Goal: Transaction & Acquisition: Download file/media

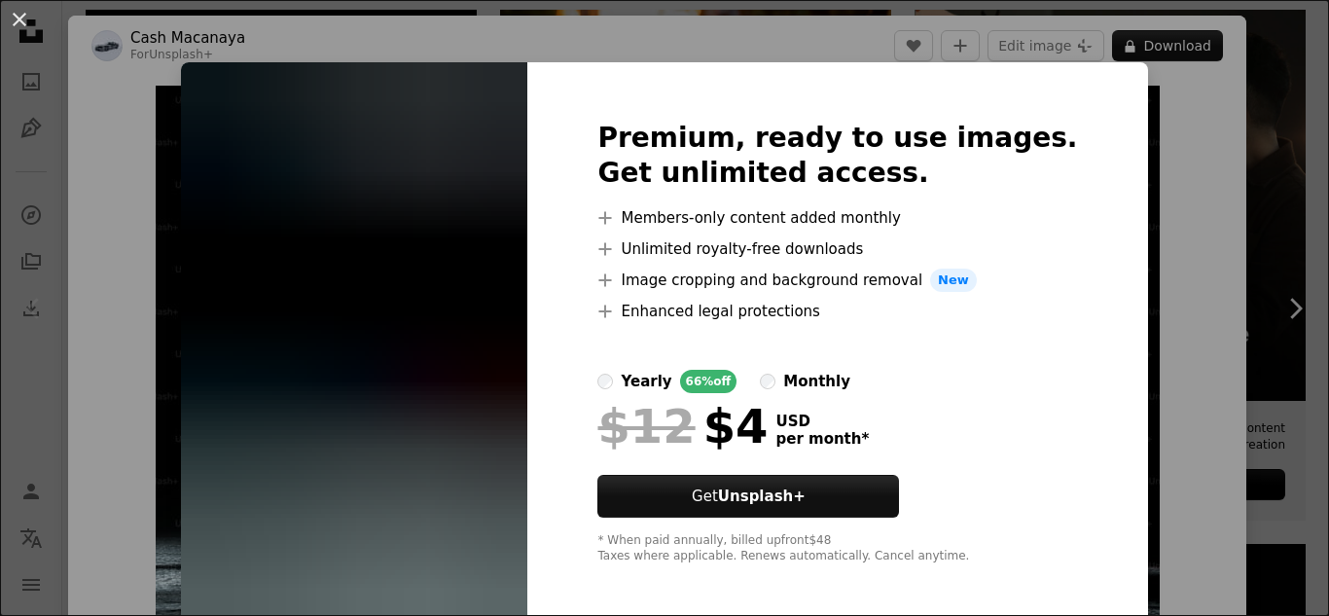
scroll to position [35, 0]
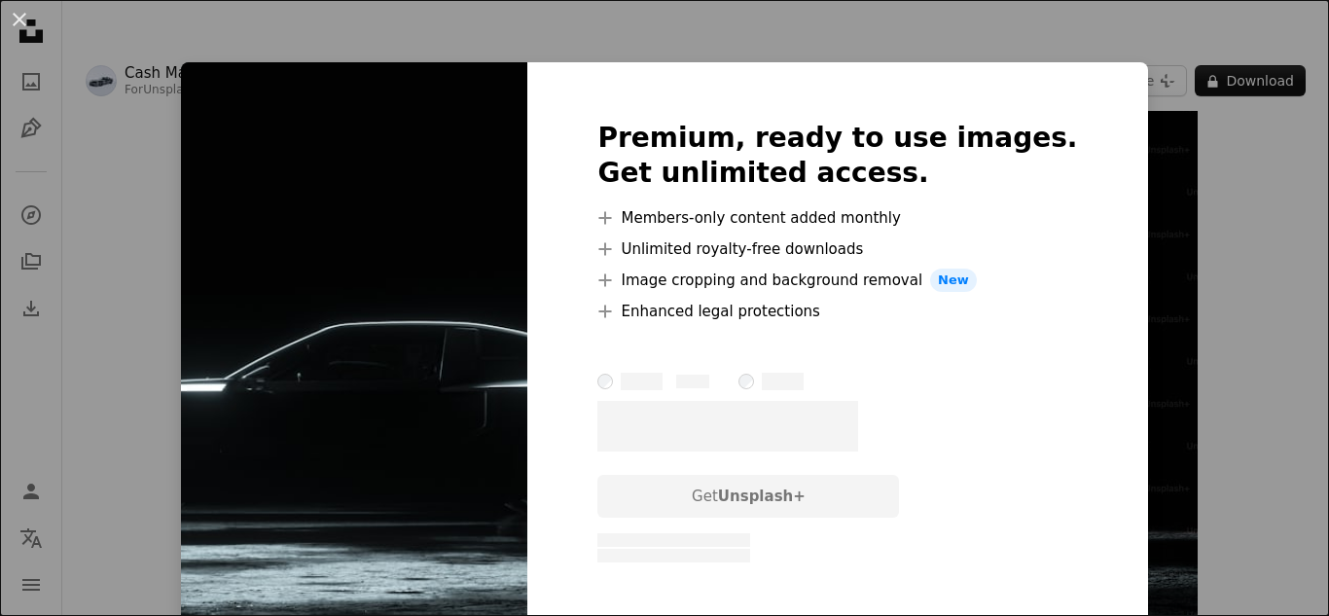
scroll to position [82, 0]
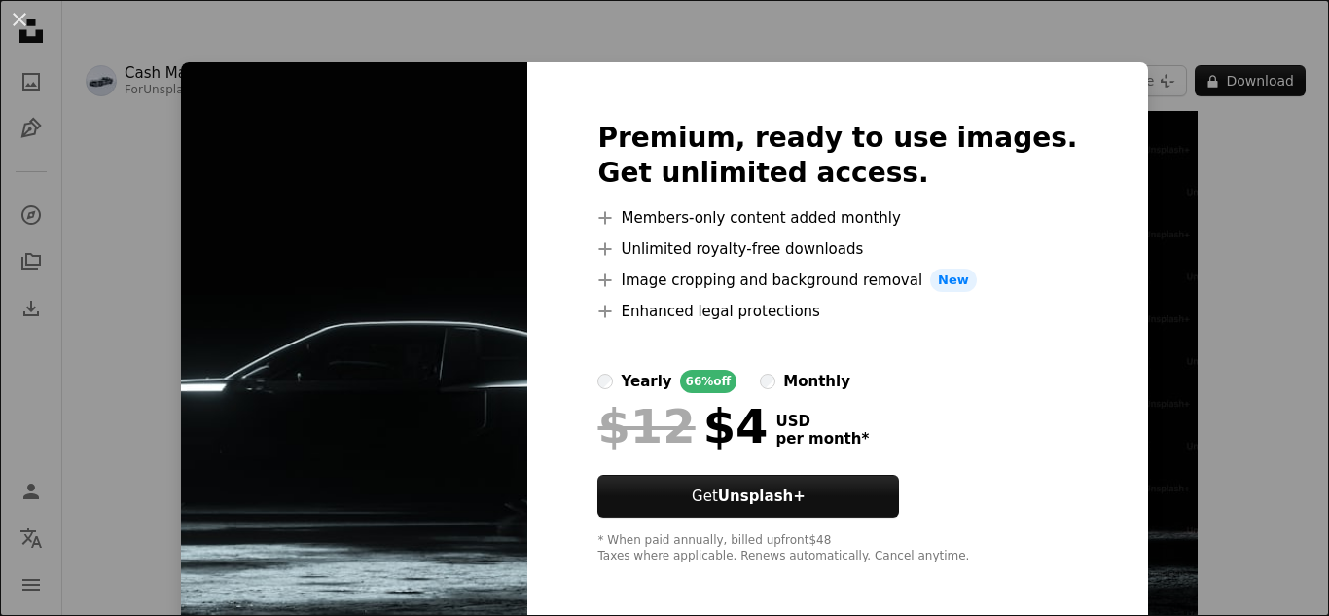
click at [481, 247] on img at bounding box center [354, 342] width 346 height 560
click at [484, 247] on img at bounding box center [354, 342] width 346 height 560
click at [482, 254] on img at bounding box center [354, 342] width 346 height 560
click at [814, 23] on div "An X shape Premium, ready to use images. Get unlimited access. A plus sign Memb…" at bounding box center [664, 308] width 1329 height 616
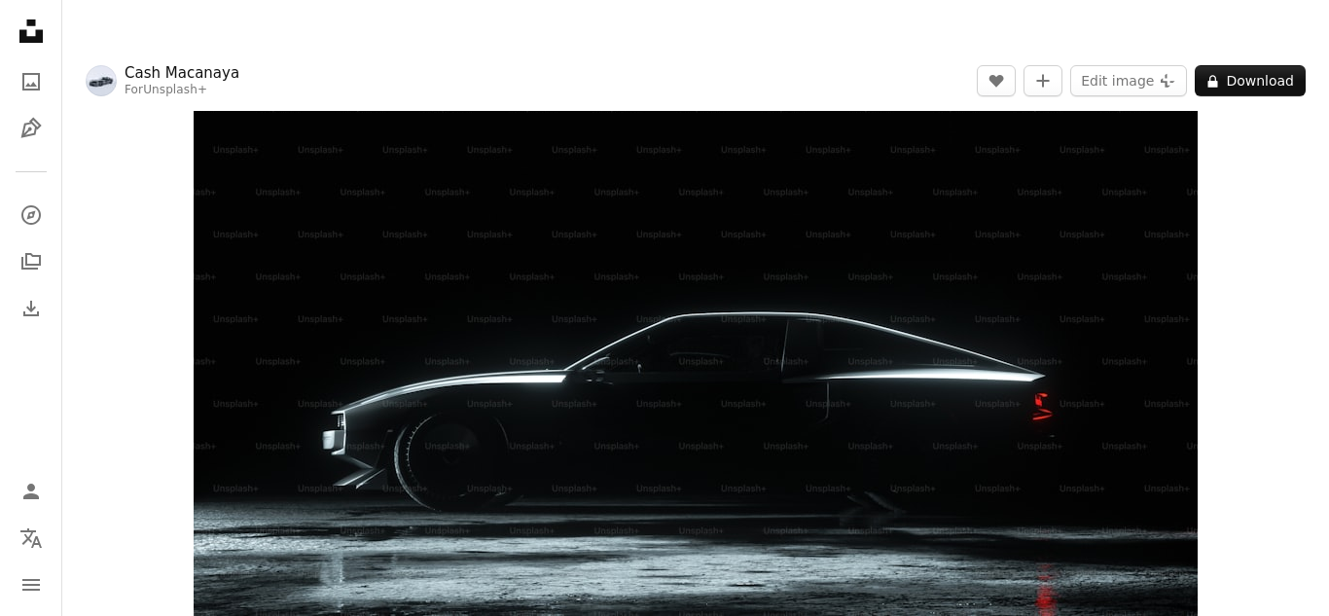
click at [485, 488] on img "Zoom in on this image" at bounding box center [696, 333] width 1004 height 565
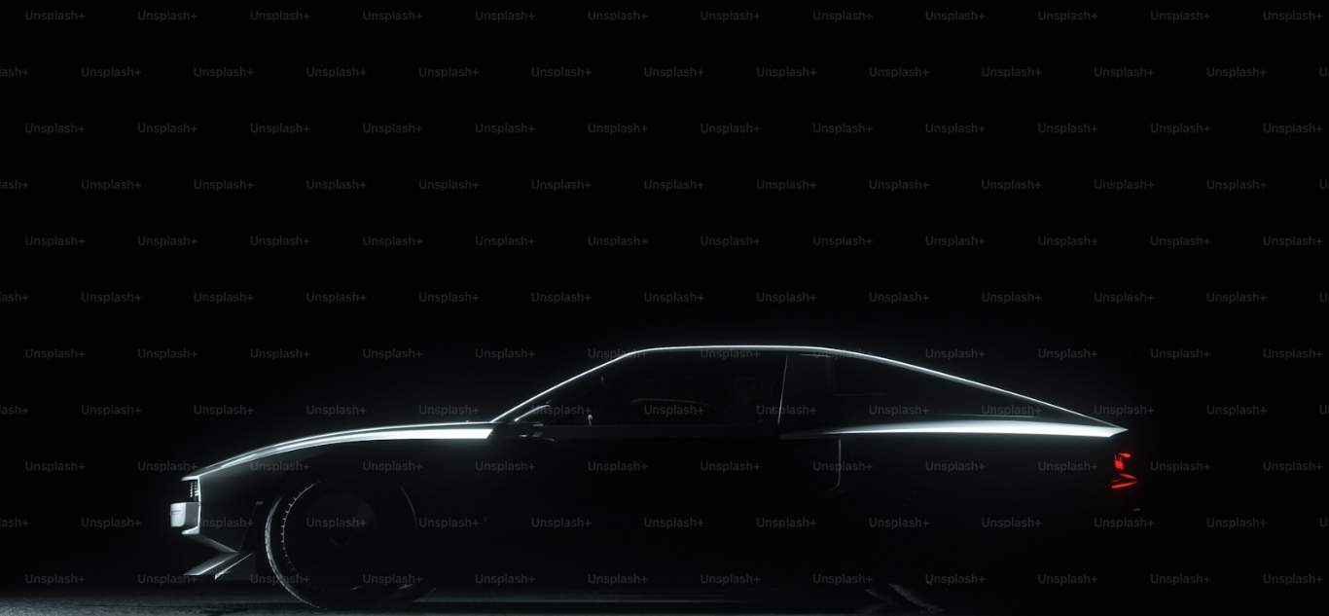
scroll to position [67, 0]
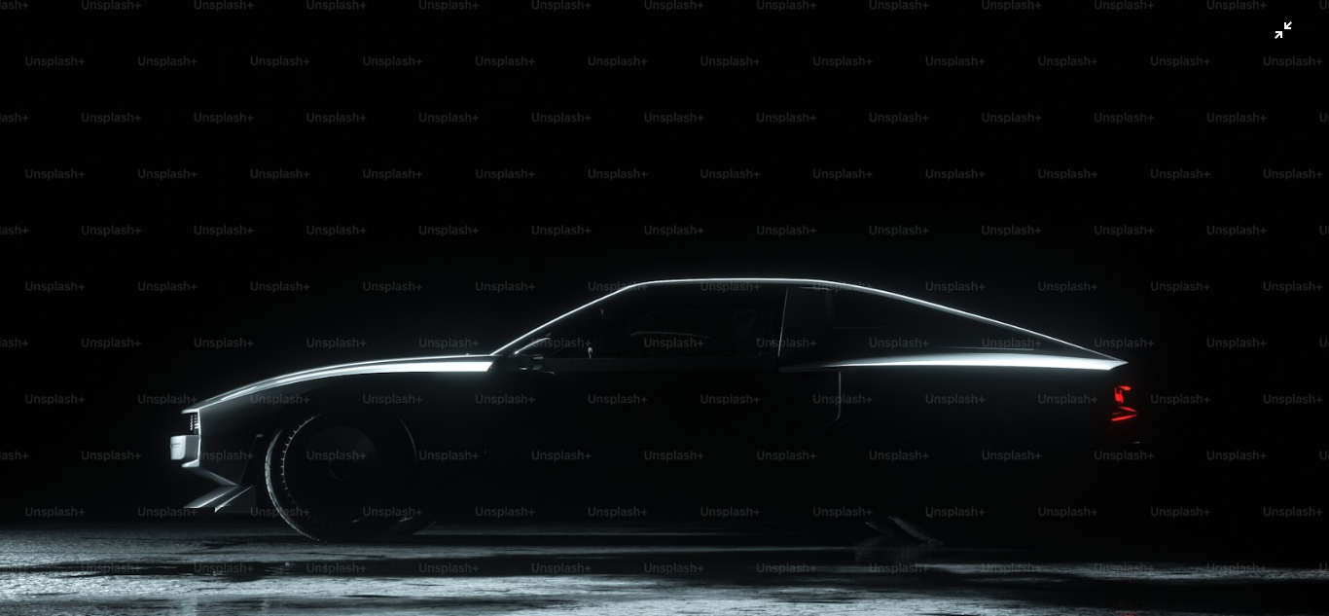
click at [384, 154] on img "Zoom out on this image" at bounding box center [664, 306] width 1331 height 749
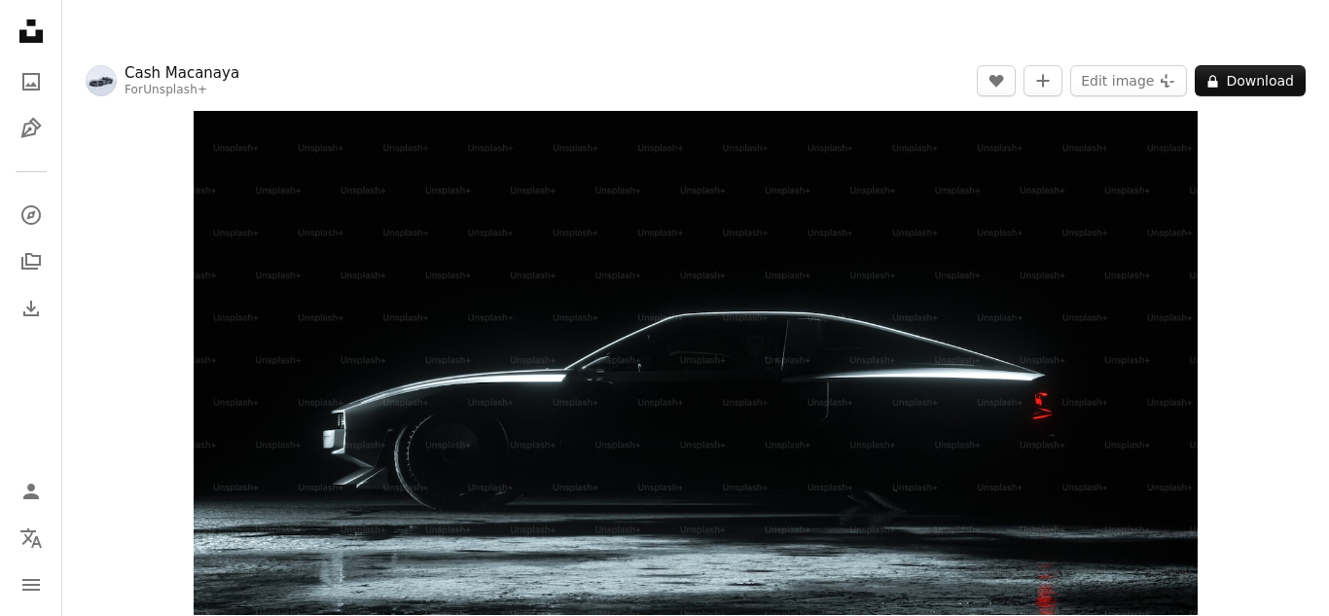
click at [384, 154] on img "Zoom in on this image" at bounding box center [696, 333] width 1004 height 564
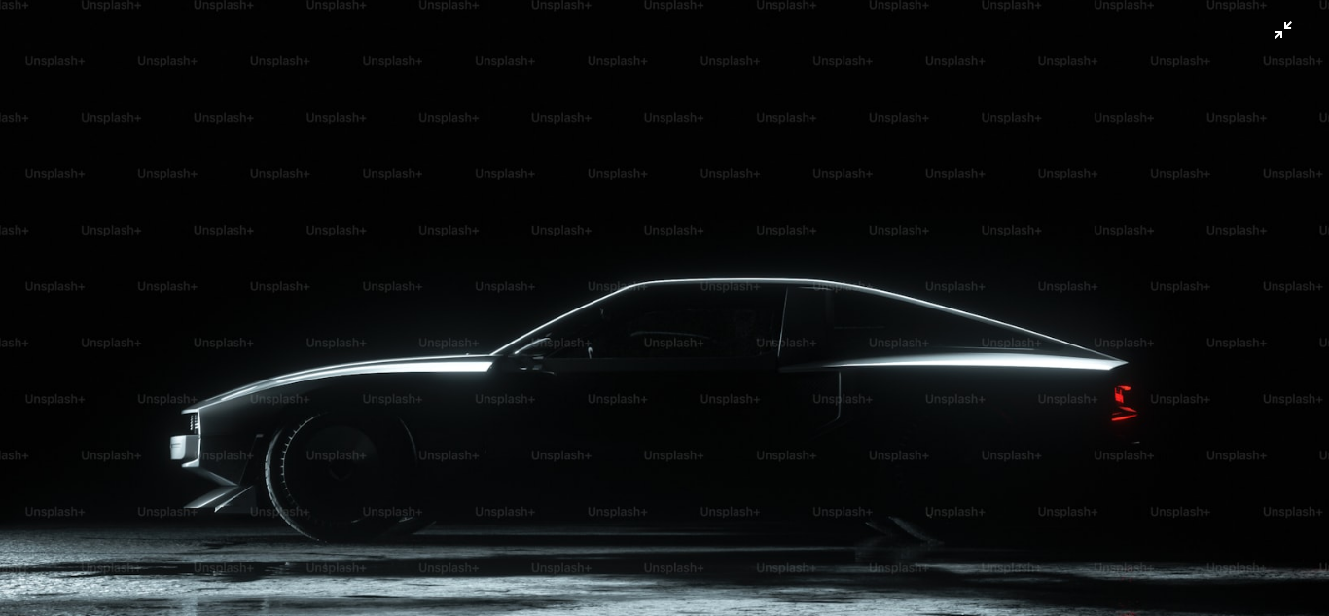
scroll to position [0, 0]
